Goal: Book appointment/travel/reservation

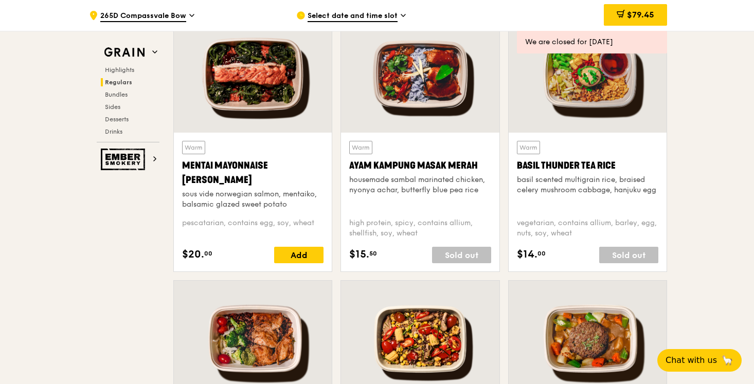
scroll to position [926, 0]
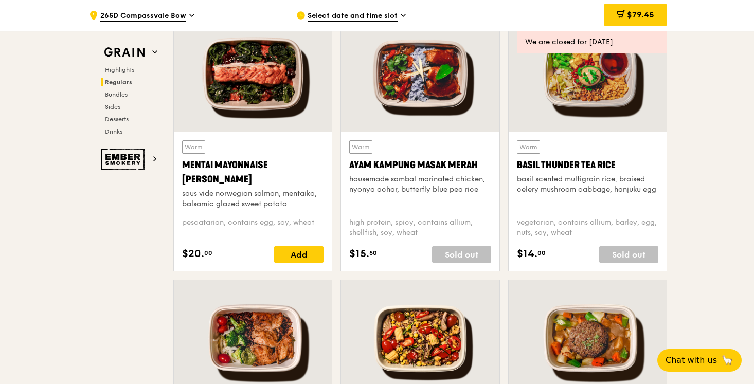
click at [346, 14] on span "Select date and time slot" at bounding box center [353, 16] width 90 height 11
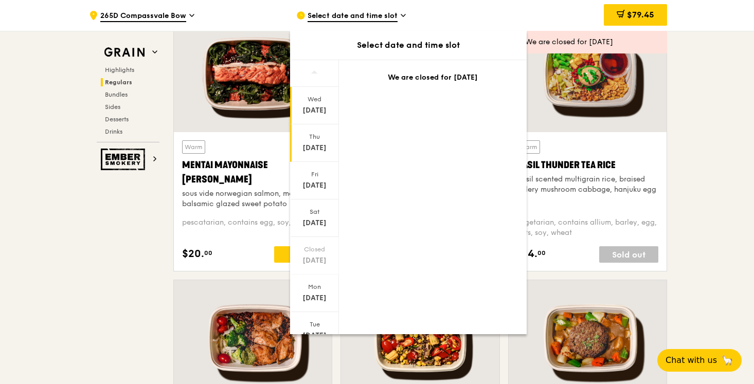
click at [314, 146] on div "[DATE]" at bounding box center [315, 148] width 46 height 10
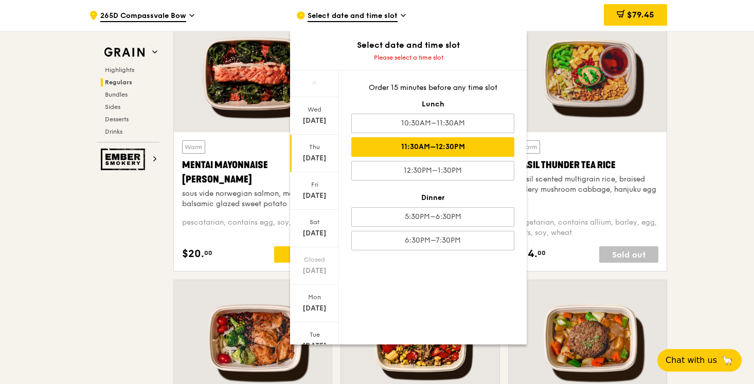
click at [418, 147] on div "11:30AM–12:30PM" at bounding box center [432, 147] width 163 height 20
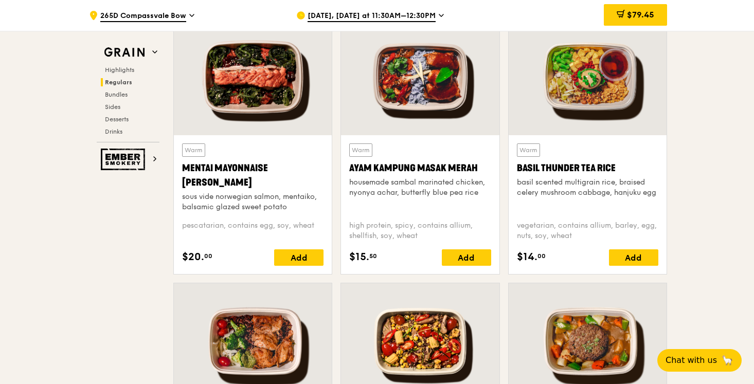
scroll to position [925, 0]
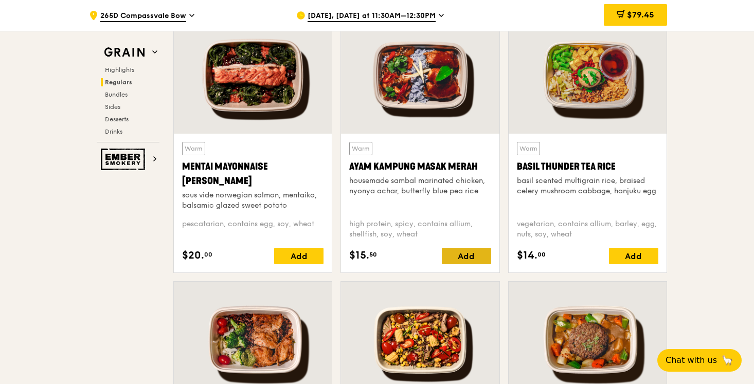
click at [459, 257] on div "Add" at bounding box center [466, 256] width 49 height 16
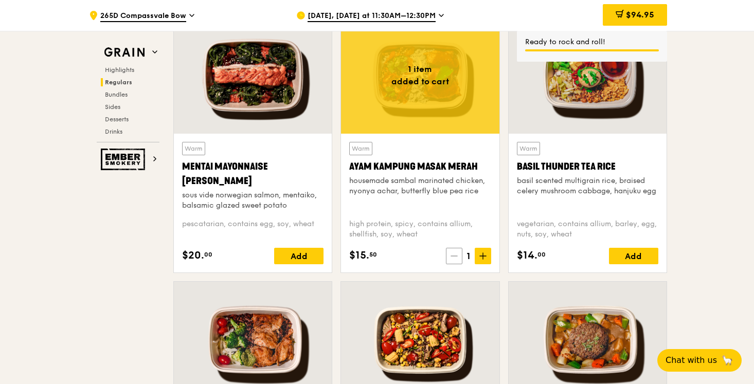
click at [452, 263] on span at bounding box center [454, 256] width 16 height 16
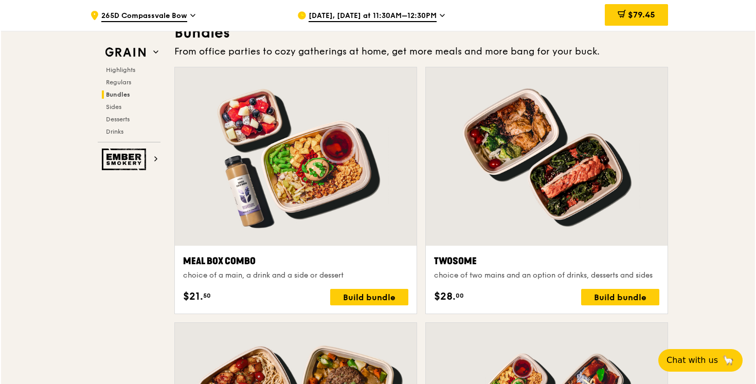
scroll to position [1489, 0]
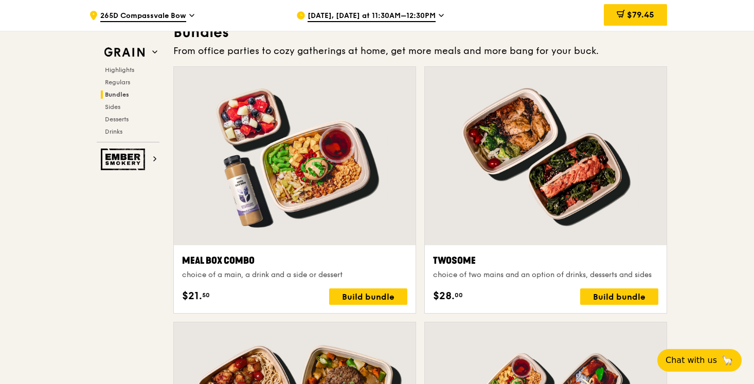
click at [569, 178] on div at bounding box center [546, 156] width 242 height 178
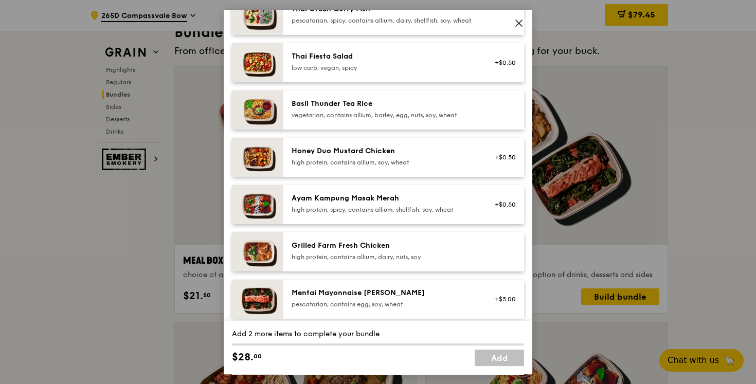
scroll to position [166, 0]
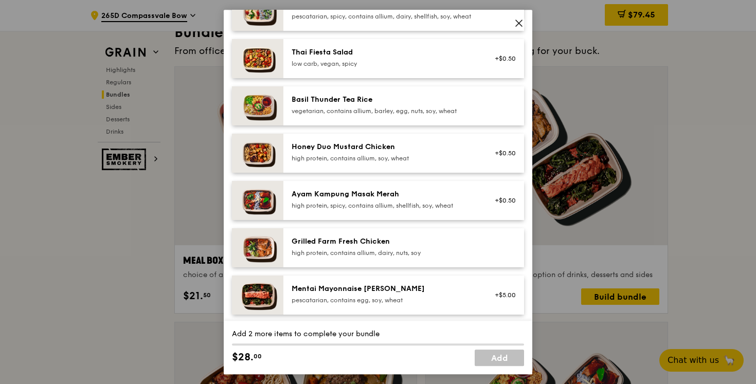
click at [355, 200] on div "Ayam Kampung Masak Merah" at bounding box center [384, 194] width 185 height 10
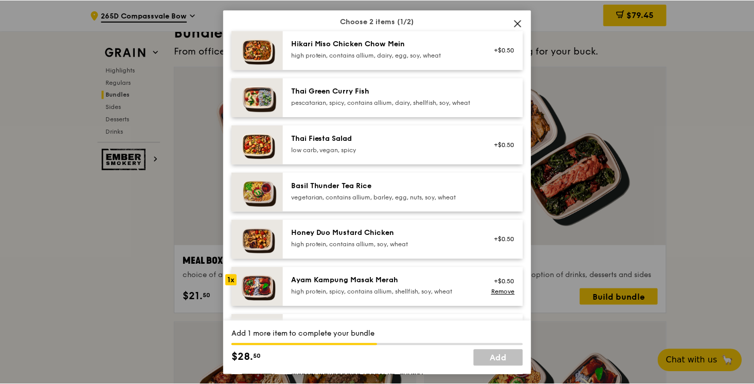
scroll to position [78, 0]
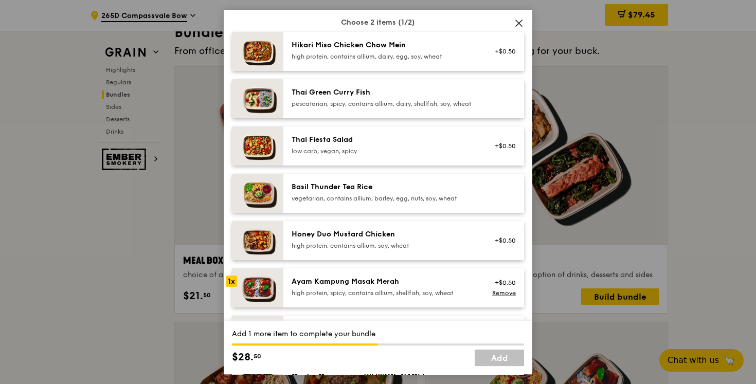
click at [517, 24] on icon at bounding box center [518, 23] width 9 height 9
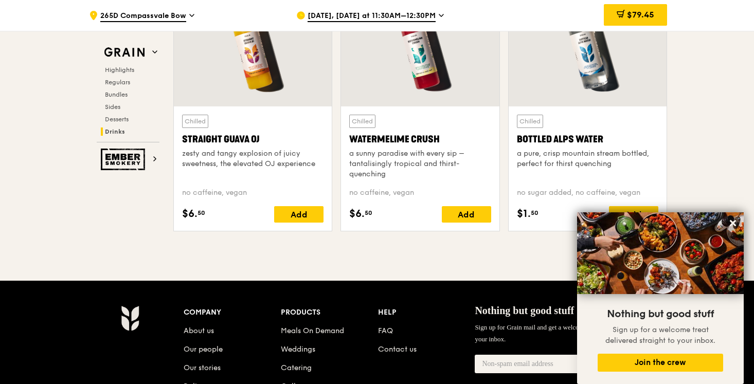
scroll to position [4126, 0]
